Goal: Task Accomplishment & Management: Use online tool/utility

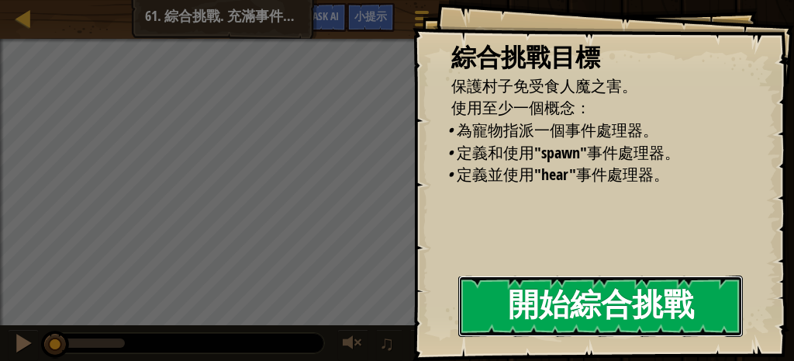
click at [662, 281] on button "開始綜合挑戰" at bounding box center [600, 305] width 285 height 61
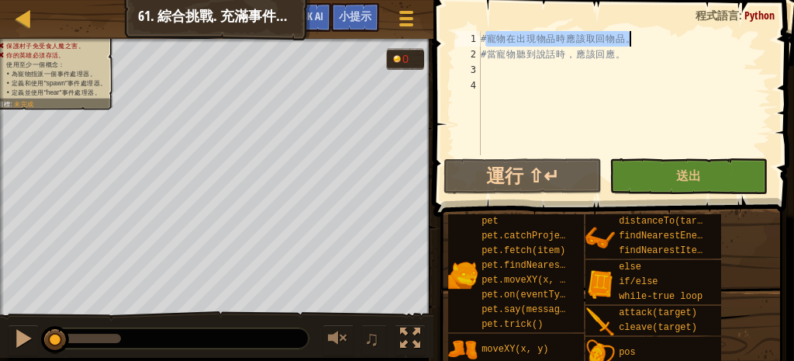
drag, startPoint x: 486, startPoint y: 39, endPoint x: 636, endPoint y: 33, distance: 149.8
click at [636, 33] on div "# 寵 物 在 出 現 物 品 時 應 該 取 回 物 品 。 # 當 寵 物 聽 到 說 話 時 ， 應 該 回 應 。" at bounding box center [624, 108] width 293 height 155
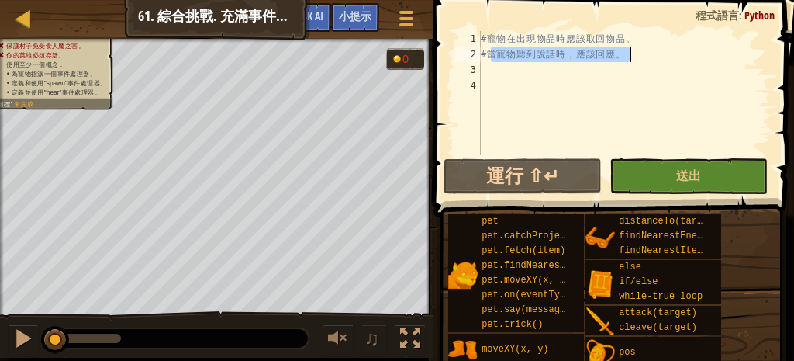
drag, startPoint x: 492, startPoint y: 54, endPoint x: 632, endPoint y: 54, distance: 140.4
click at [632, 54] on div "# 寵 物 在 出 現 物 品 時 應 該 取 回 物 品 。 # 當 寵 物 聽 到 說 話 時 ， 應 該 回 應 。" at bounding box center [624, 108] width 293 height 155
type textarea "# 當寵物聽到說話時，應該回應。"
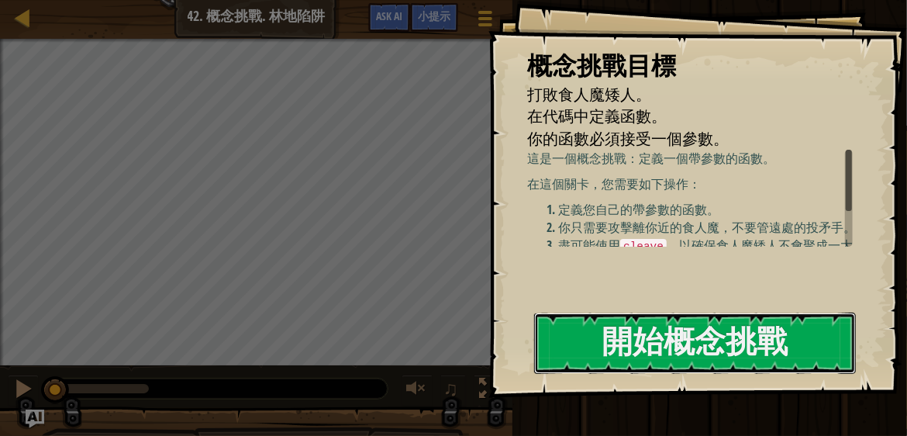
click at [666, 333] on button "開始概念挑戰" at bounding box center [695, 342] width 322 height 61
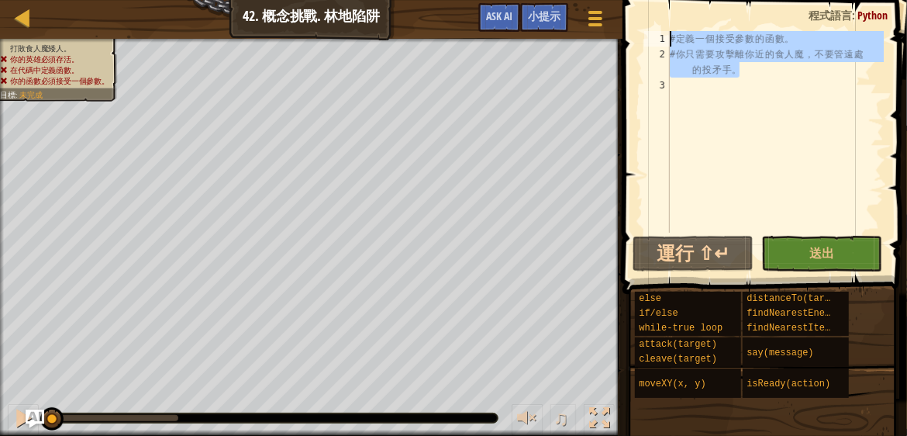
drag, startPoint x: 772, startPoint y: 60, endPoint x: 667, endPoint y: 31, distance: 109.3
click at [666, 31] on div "1 2 3 # 定 義 一 個 接 受 參 數 的 函 數 。 # 你 只 需 要 攻 擊 離 你 近 的 食 人 魔 ， 不 要 管 遠 處 的 投 矛 手…" at bounding box center [762, 132] width 243 height 202
click at [780, 67] on div "# 定 義 一 個 接 受 參 數 的 函 數 。 # 你 只 需 要 攻 擊 離 你 近 的 食 人 魔 ， 不 要 管 遠 處 的 投 矛 手 。" at bounding box center [775, 132] width 217 height 202
type textarea "# 你只需要攻擊離你近的食人魔，不要管遠處的投矛手。"
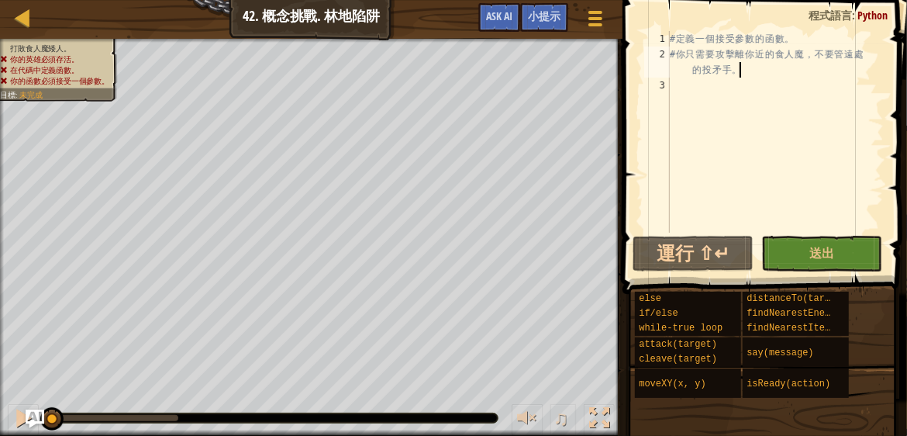
click at [740, 141] on div "# 定 義 一 個 接 受 參 數 的 函 數 。 # 你 只 需 要 攻 擊 離 你 近 的 食 人 魔 ， 不 要 管 遠 處 的 投 矛 手 。" at bounding box center [775, 147] width 217 height 233
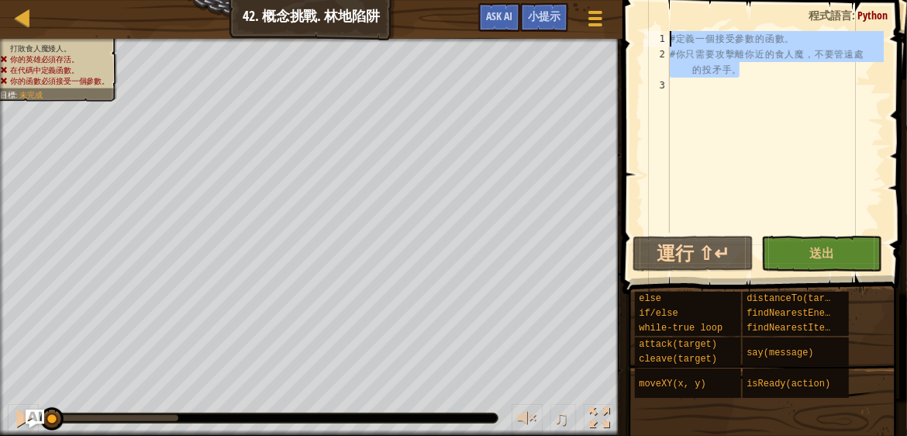
drag, startPoint x: 753, startPoint y: 73, endPoint x: 657, endPoint y: 29, distance: 105.8
click at [657, 29] on div "1 2 3 # 定 義 一 個 接 受 參 數 的 函 數 。 # 你 只 需 要 攻 擊 離 你 近 的 食 人 魔 ， 不 要 管 遠 處 的 投 矛 手…" at bounding box center [762, 178] width 289 height 340
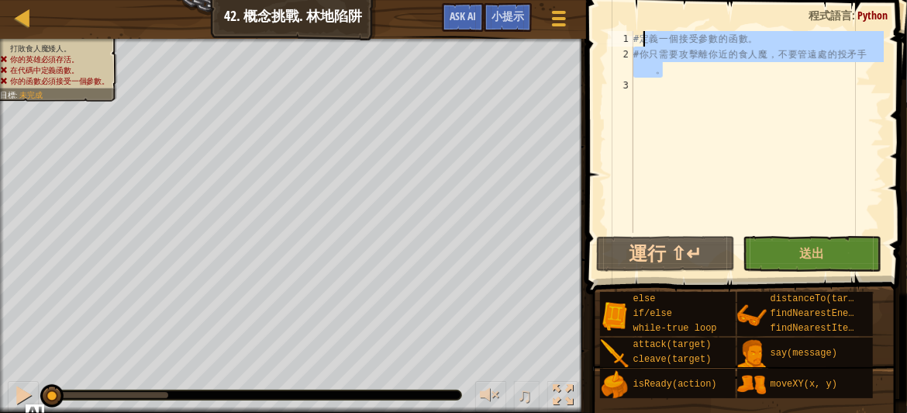
click at [706, 70] on div "# 定 義 一 個 接 受 參 數 的 函 數 。 # 你 只 需 要 攻 擊 離 你 近 的 食 人 魔 ， 不 要 管 遠 處 的 投 矛 手 。" at bounding box center [757, 132] width 254 height 202
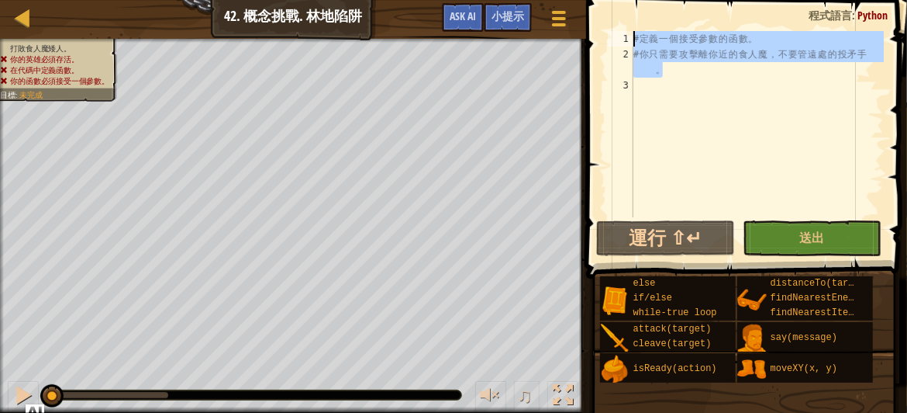
drag, startPoint x: 693, startPoint y: 71, endPoint x: 632, endPoint y: 34, distance: 71.7
click at [632, 34] on div "# 你只需要攻擊離你近的食人魔，不要管遠處的投矛手。 1 2 3 # 定 義 一 個 接 受 參 數 的 函 數 。 # 你 只 需 要 攻 擊 離 你 近 …" at bounding box center [744, 124] width 279 height 186
paste textarea "當距離小於 5 時，使用攻擊函數"
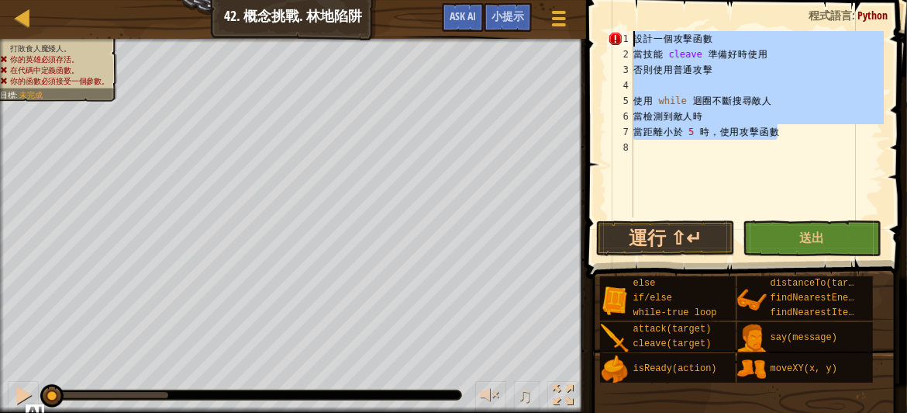
drag, startPoint x: 682, startPoint y: 161, endPoint x: 615, endPoint y: 40, distance: 137.5
click at [615, 40] on div "當距離小於 5 時，使用攻擊函數 1 2 3 4 5 6 7 8 設 計 一 個 攻 擊 函 數 當 技 能 cleave 準 備 好 時 使 用 否 則 使…" at bounding box center [744, 124] width 279 height 186
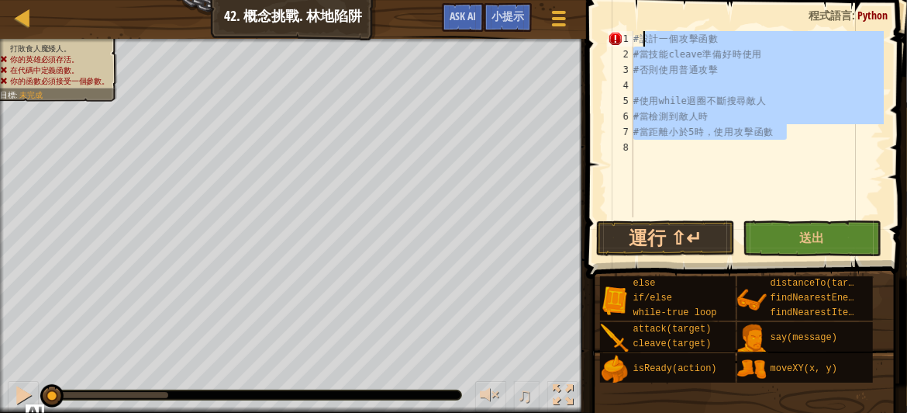
click at [768, 133] on div "# 設 計 一 個 攻 擊 函 數 # 當 技 能 cleave 準 備 好 時 使 用 # 否 則 使 用 普 通 攻 擊 # 使 用 while 迴 圈 …" at bounding box center [757, 124] width 254 height 186
type textarea "# 當距離小於 5 時，使用攻擊函數"
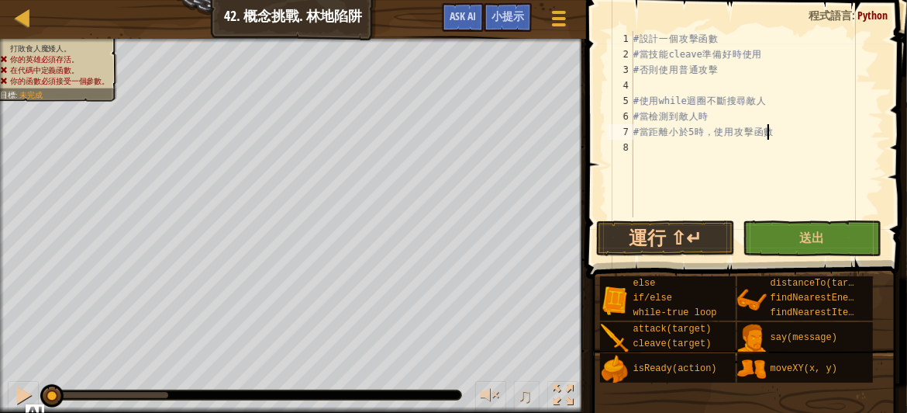
click at [780, 154] on div "# 設 計 一 個 攻 擊 函 數 # 當 技 能 cleave 準 備 好 時 使 用 # 否 則 使 用 普 通 攻 擊 # 使 用 while 迴 圈 …" at bounding box center [757, 139] width 254 height 217
click at [757, 152] on div "# 設 計 一 個 攻 擊 函 數 # 當 技 能 cleave 準 備 好 時 使 用 # 否 則 使 用 普 通 攻 擊 # 使 用 while 迴 圈 …" at bounding box center [757, 139] width 254 height 217
type textarea "ㄑ"
type textarea "def aaa():"
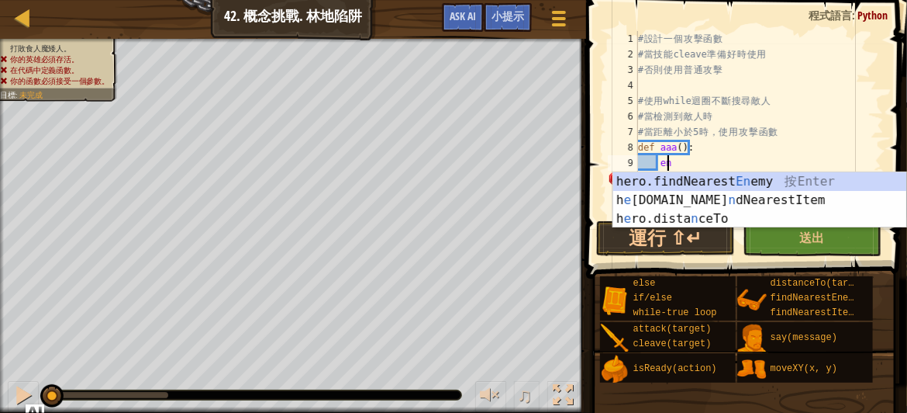
scroll to position [7, 1]
type textarea "ene"
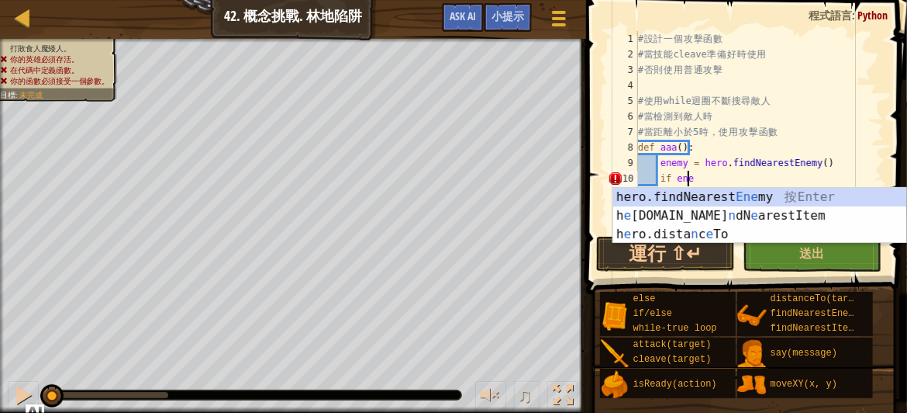
scroll to position [7, 2]
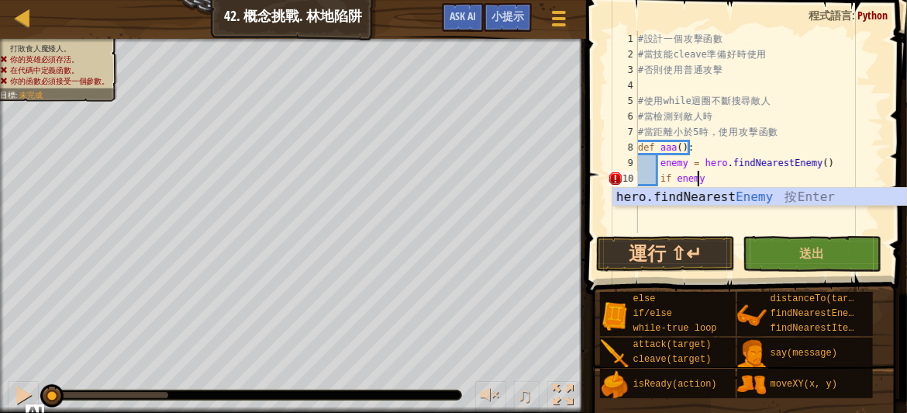
type textarea "if enemy:"
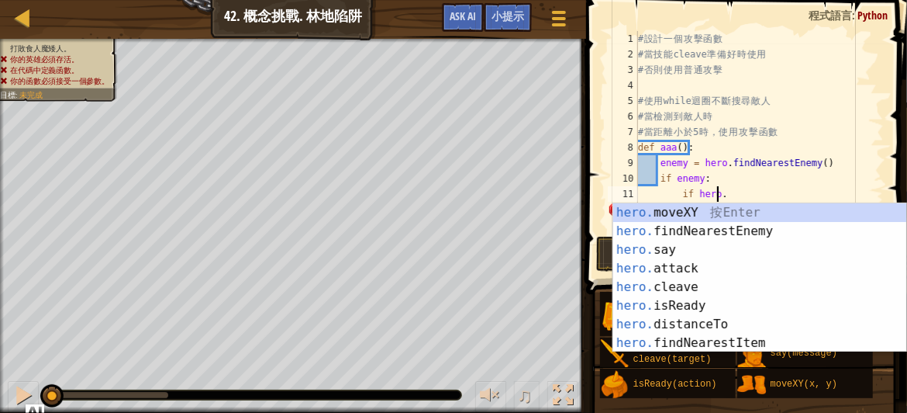
scroll to position [7, 5]
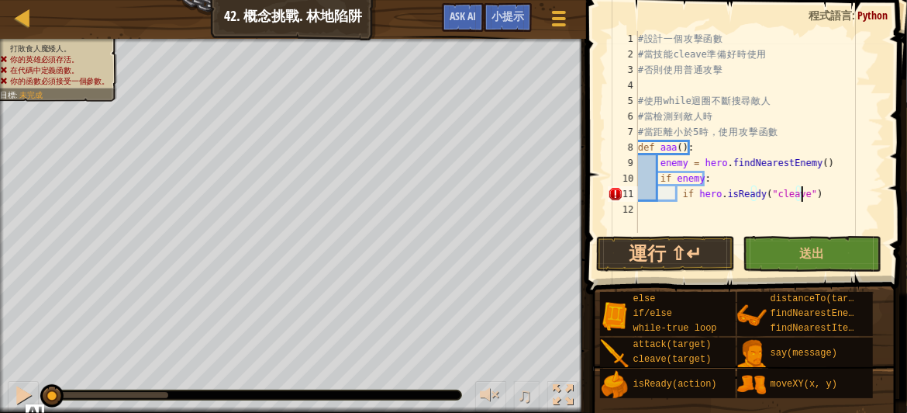
type textarea "if hero.isReady("cleave"):"
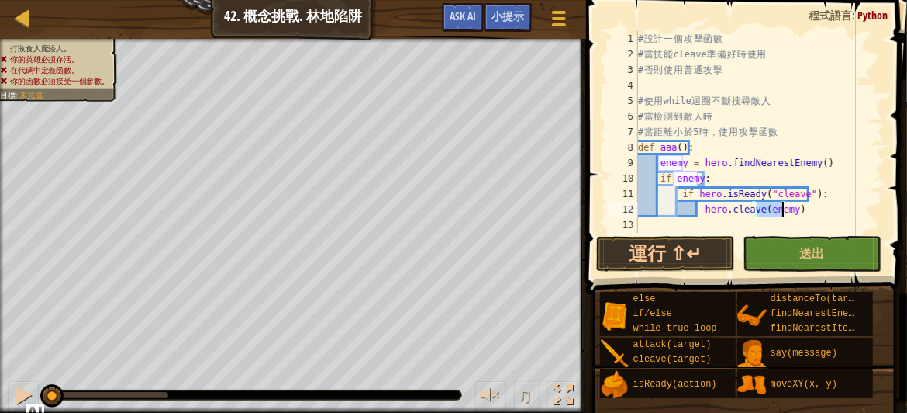
scroll to position [7, 8]
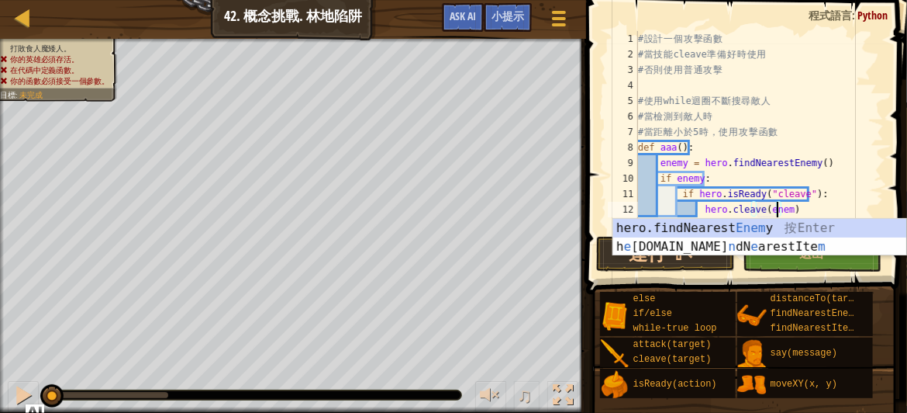
type textarea "hero.cleave(enemy)"
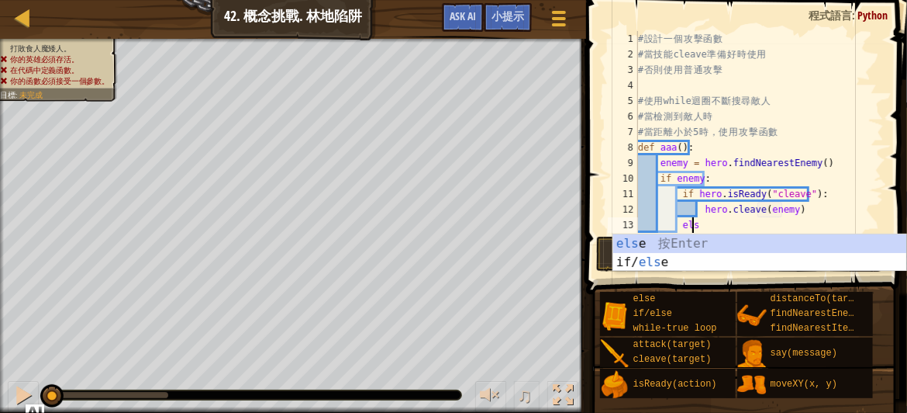
type textarea "else:"
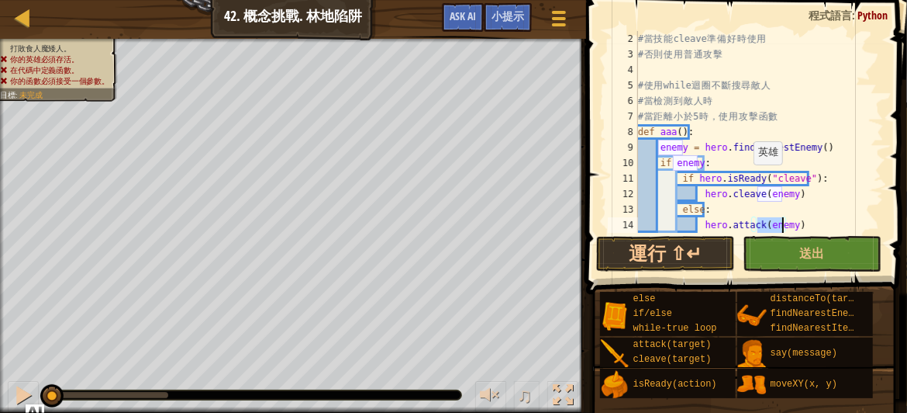
scroll to position [30, 0]
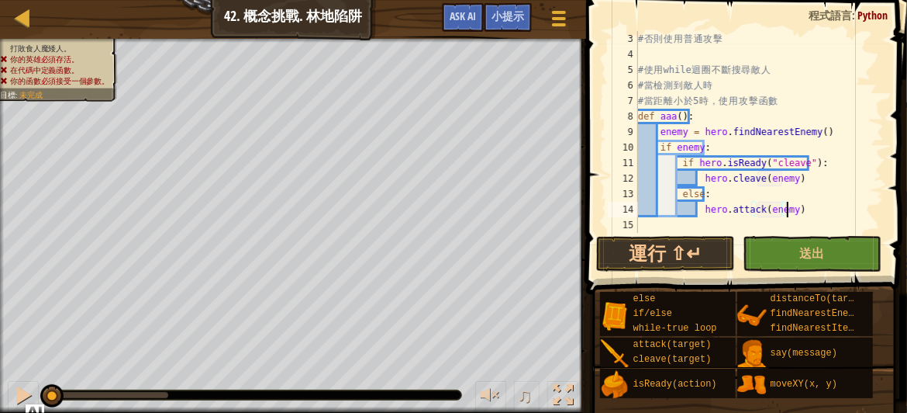
click at [814, 210] on div "# 否 則 使 用 普 通 攻 擊 # 使 用 while 迴 圈 不 斷 搜 尋 敵 人 # 當 檢 測 到 敵 人 時 # 當 距 離 小 於 5 時 ，…" at bounding box center [756, 147] width 242 height 233
type textarea "hero.attack(enemy)"
click at [829, 209] on div "# 否 則 使 用 普 通 攻 擊 # 使 用 while 迴 圈 不 斷 搜 尋 敵 人 # 當 檢 測 到 敵 人 時 # 當 距 離 小 於 5 時 ，…" at bounding box center [756, 147] width 242 height 233
drag, startPoint x: 648, startPoint y: 102, endPoint x: 802, endPoint y: 94, distance: 153.7
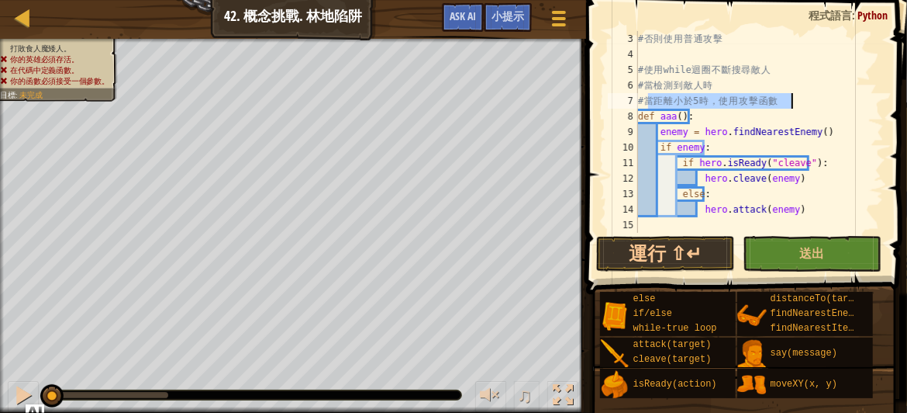
click at [802, 94] on div "# 否 則 使 用 普 通 攻 擊 # 使 用 while 迴 圈 不 斷 搜 尋 敵 人 # 當 檢 測 到 敵 人 時 # 當 距 離 小 於 5 時 ，…" at bounding box center [756, 147] width 242 height 233
type textarea "# 當距離小於 5 時，使用攻擊函數"
click at [687, 223] on div "# 否 則 使 用 普 通 攻 擊 # 使 用 while 迴 圈 不 斷 搜 尋 敵 人 # 當 檢 測 到 敵 人 時 # 當 距 離 小 於 5 時 ，…" at bounding box center [756, 147] width 242 height 233
type textarea "w"
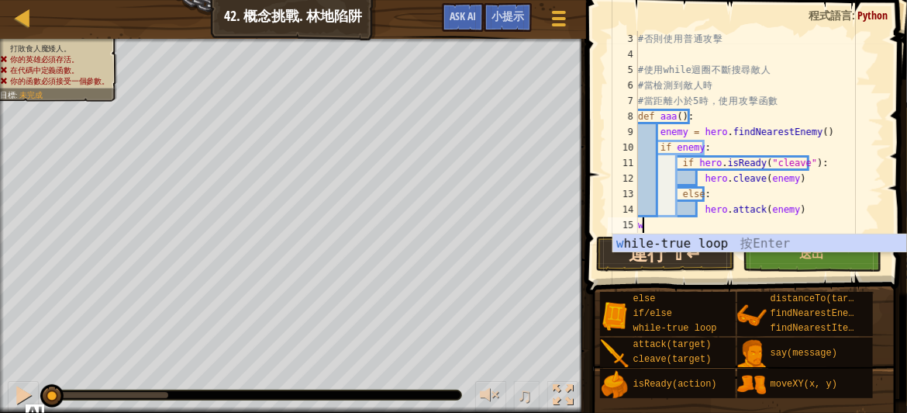
click at [703, 239] on div "w hile-true loop 按 Enter" at bounding box center [759, 262] width 293 height 56
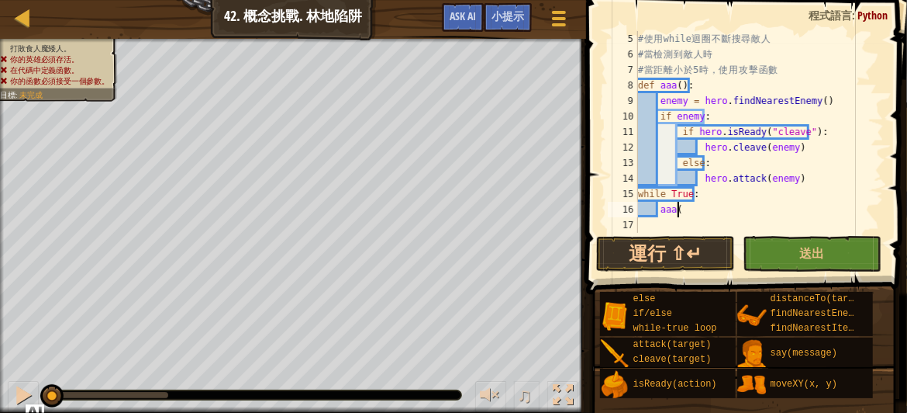
scroll to position [7, 2]
type textarea "aaa()"
